Goal: Find specific page/section: Find specific page/section

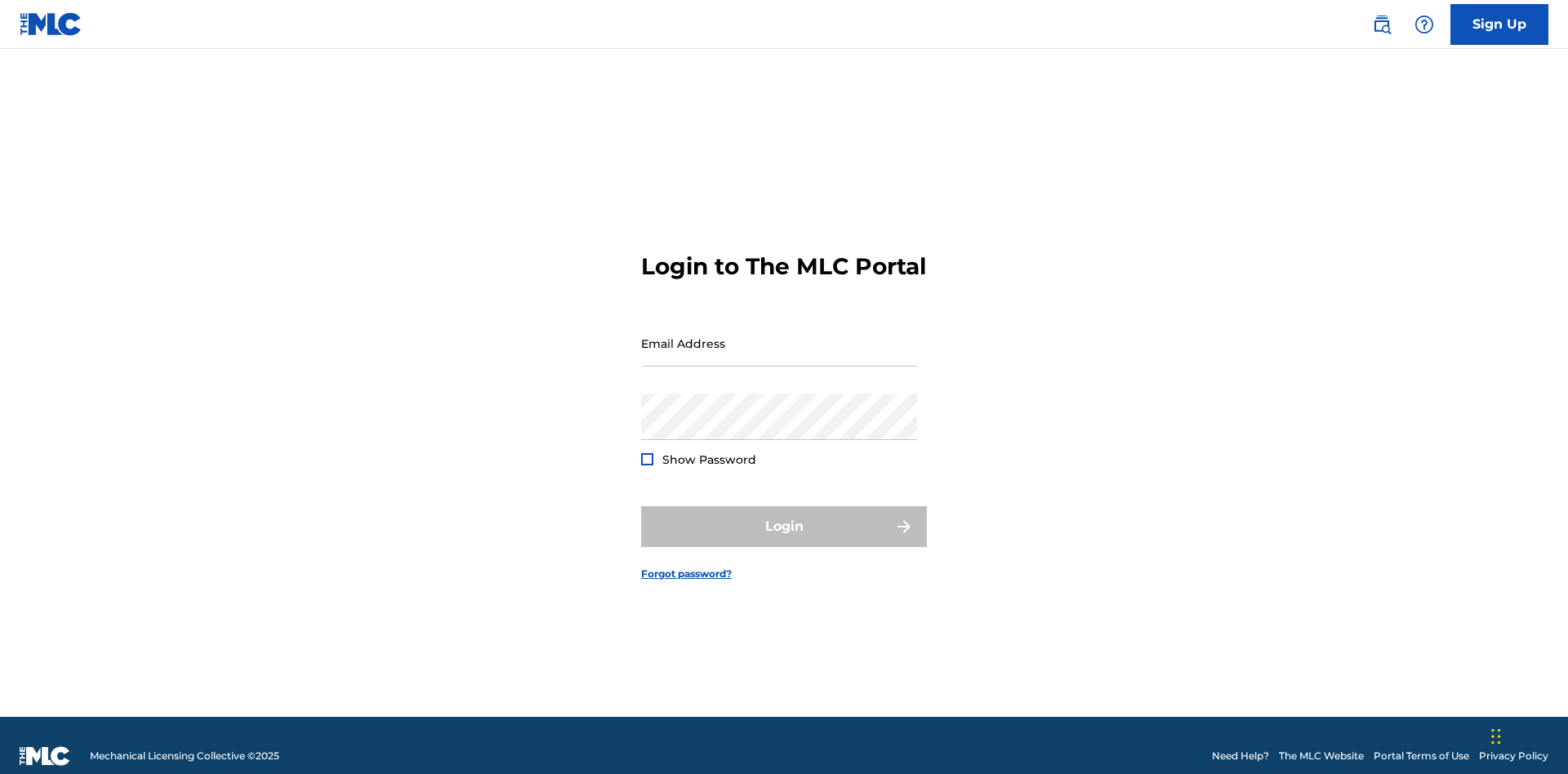
scroll to position [21, 0]
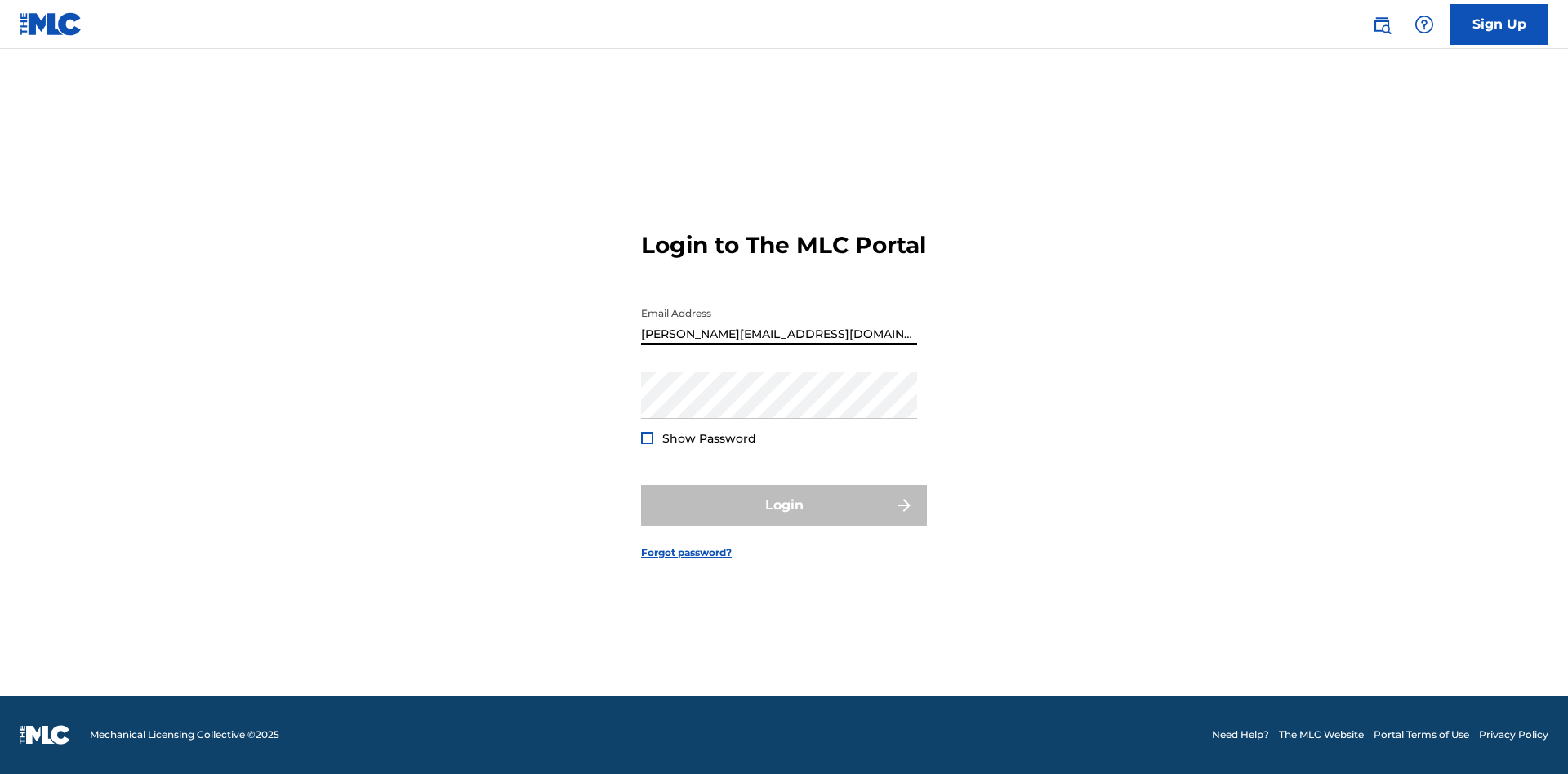
type input "[PERSON_NAME][EMAIL_ADDRESS][DOMAIN_NAME]"
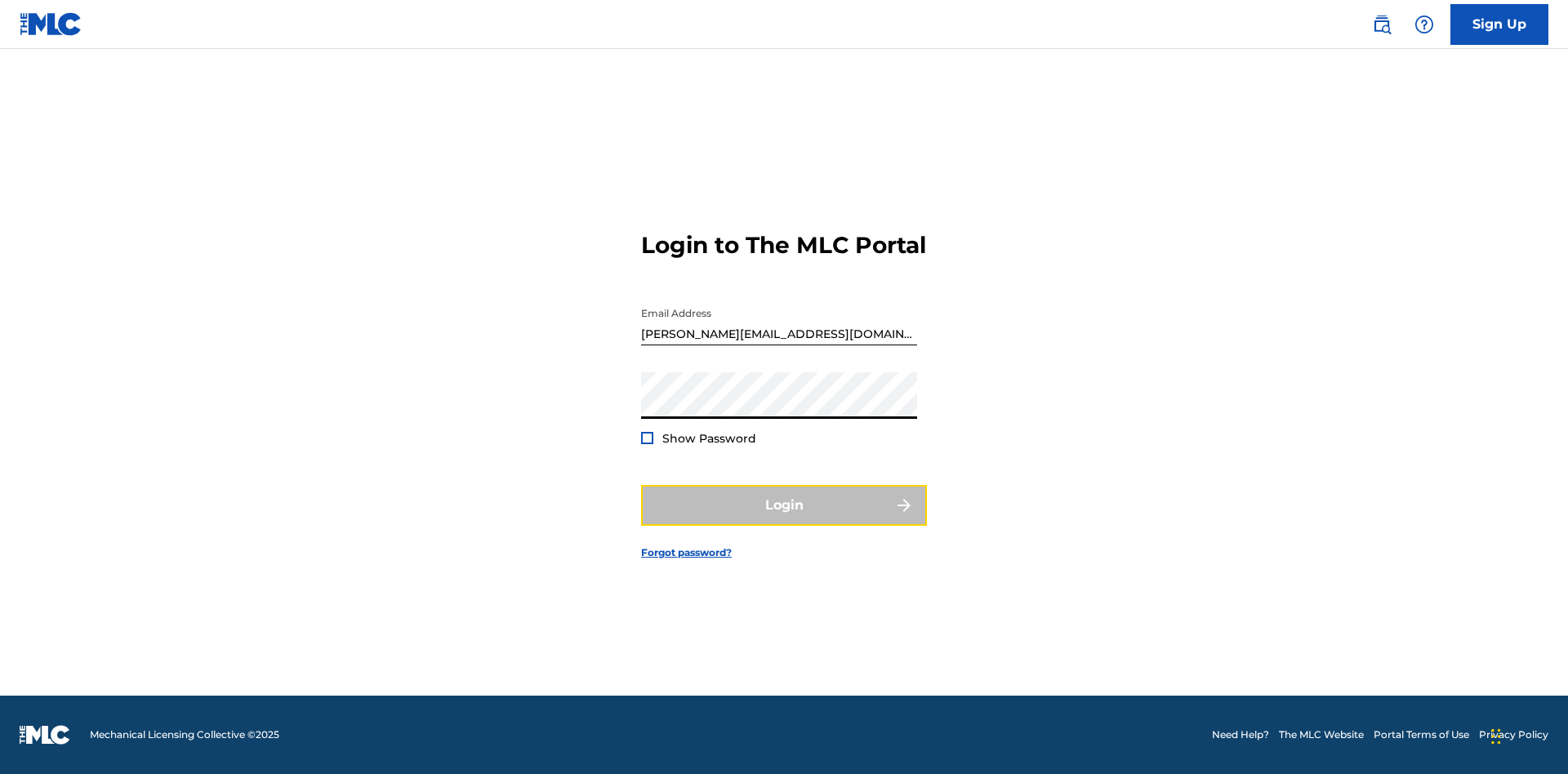
click at [784, 519] on button "Login" at bounding box center [784, 506] width 286 height 40
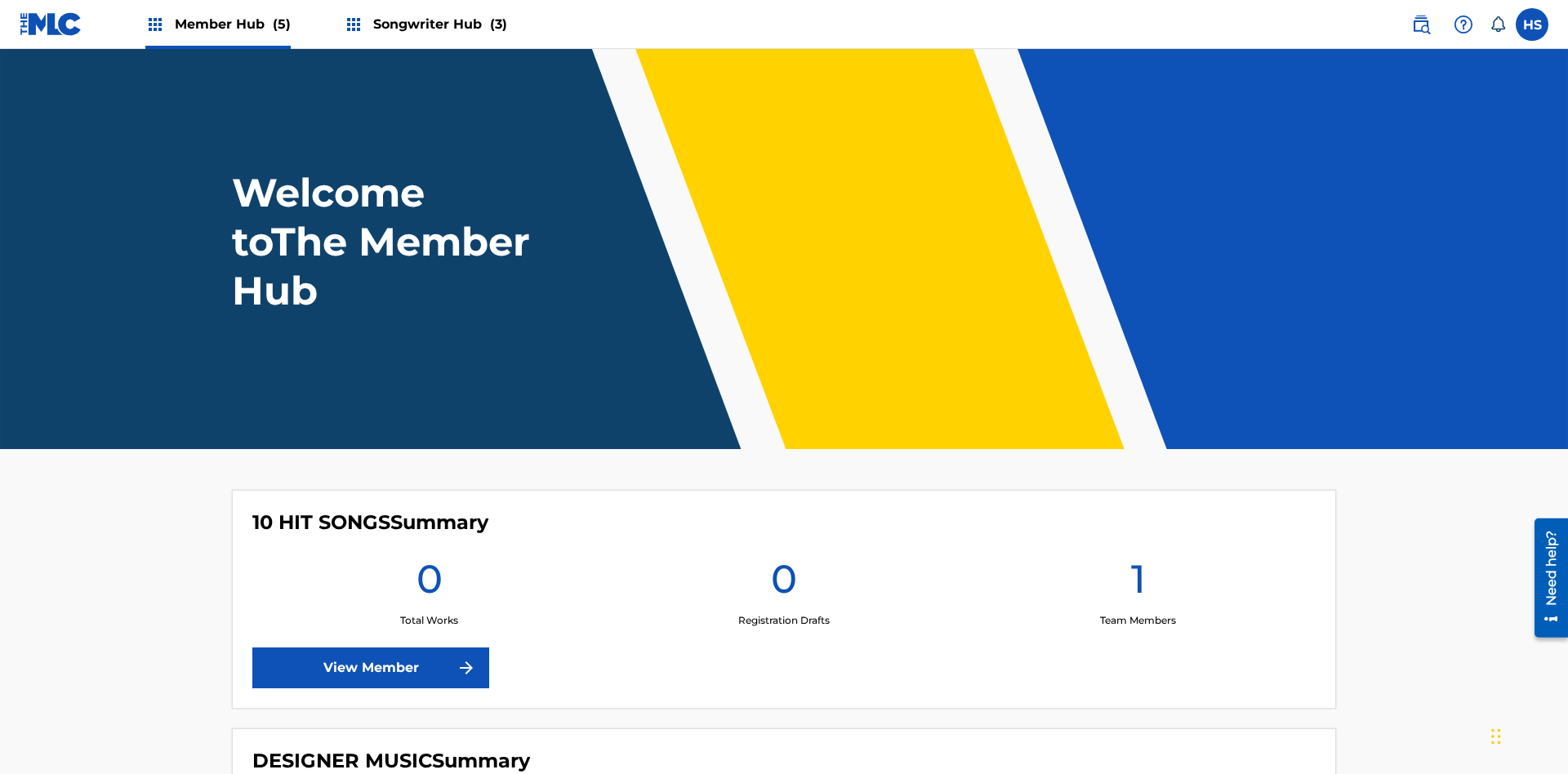
click at [438, 24] on span "Songwriter Hub (3)" at bounding box center [441, 24] width 134 height 18
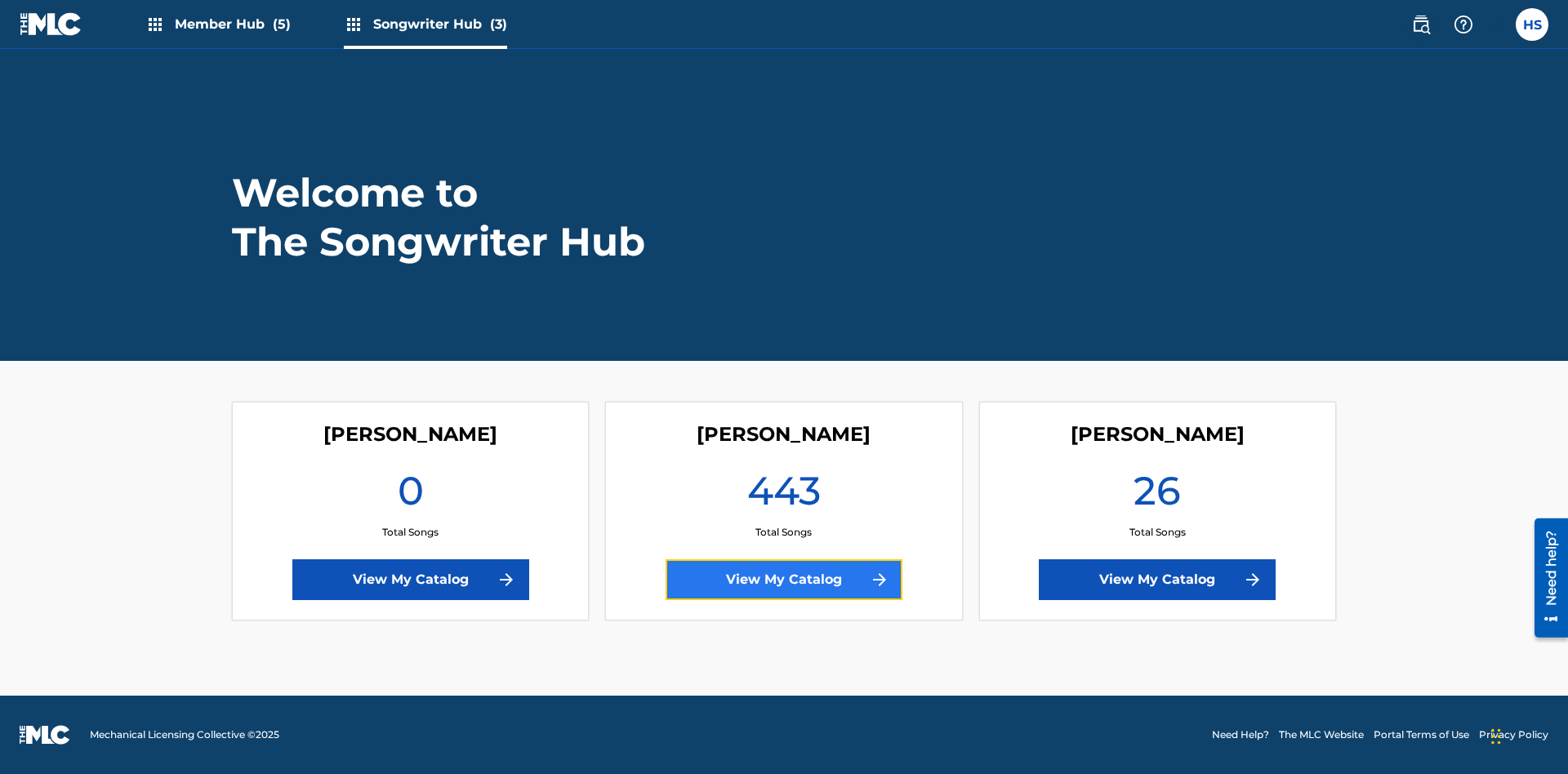
click at [784, 580] on link "View My Catalog" at bounding box center [784, 579] width 237 height 40
